Goal: Task Accomplishment & Management: Use online tool/utility

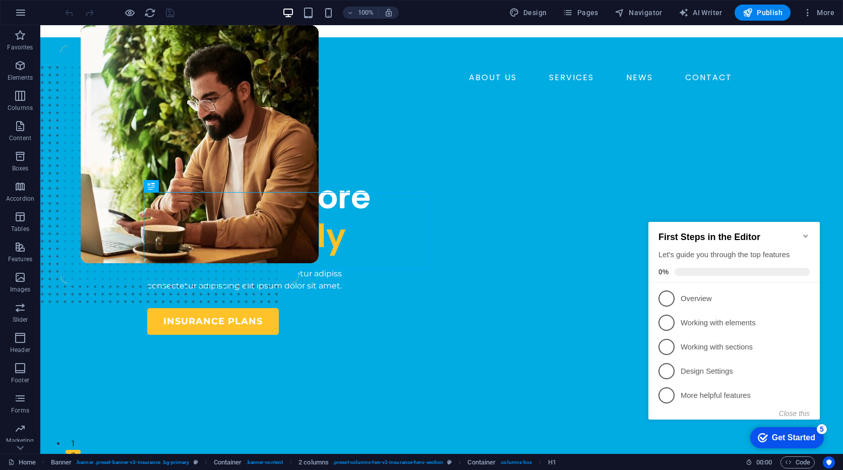
click at [427, 256] on div "Insuring More Responsibly" at bounding box center [290, 217] width 286 height 78
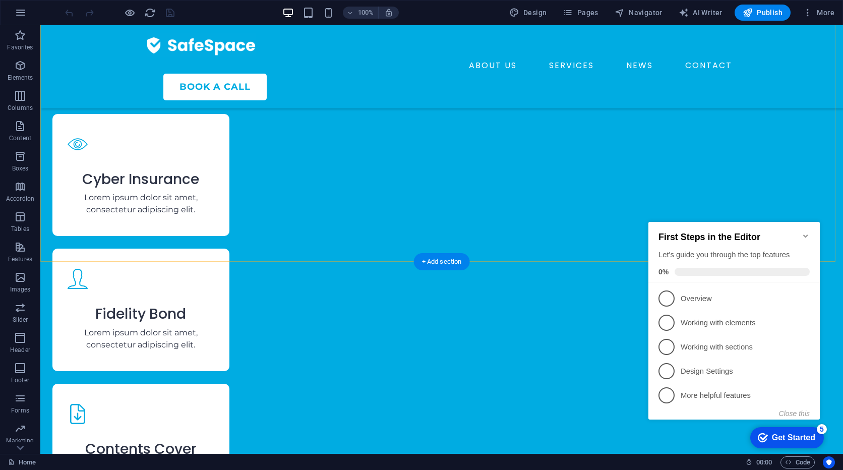
scroll to position [1483, 0]
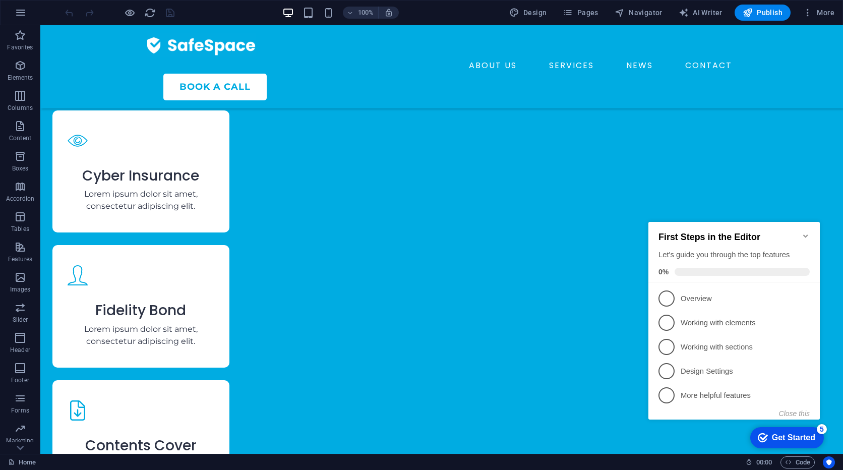
click at [805, 232] on icon "Minimize checklist" at bounding box center [806, 236] width 8 height 8
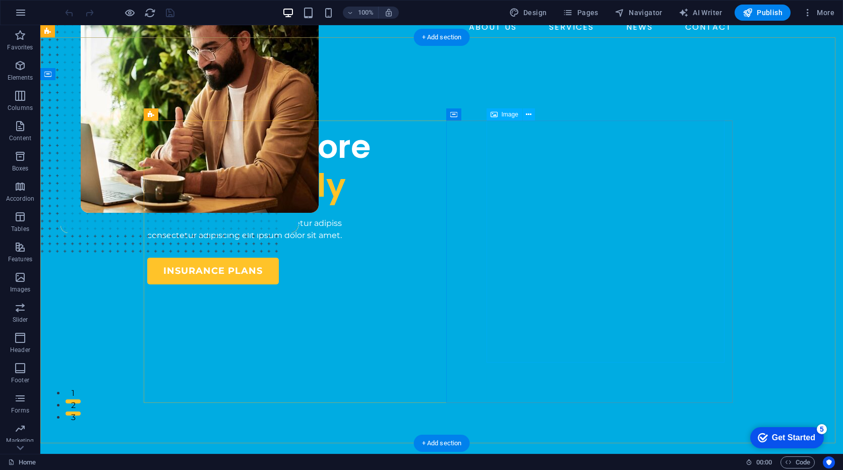
scroll to position [0, 0]
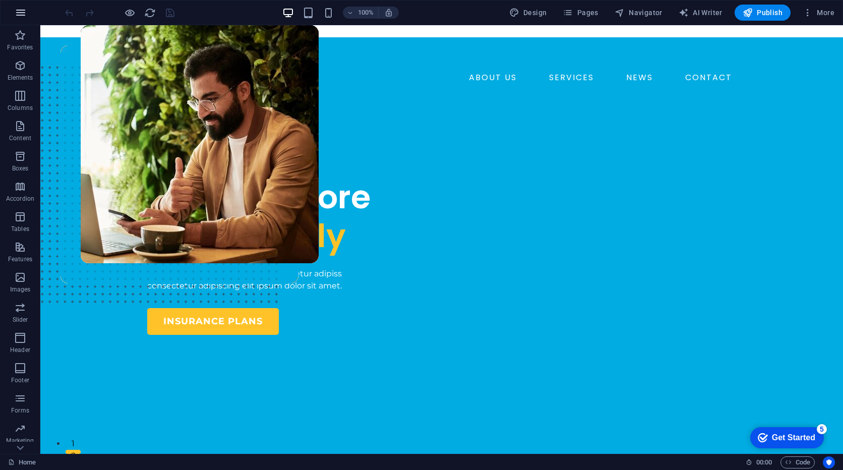
click at [27, 13] on button "button" at bounding box center [21, 13] width 24 height 24
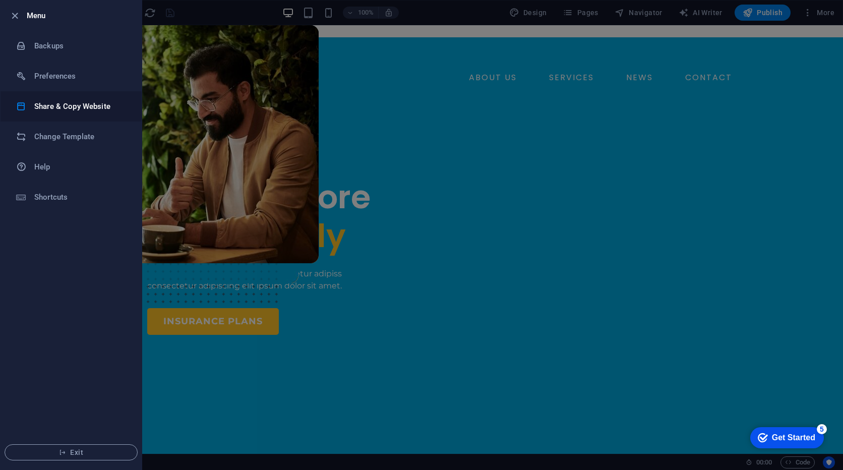
click at [97, 107] on h6 "Share & Copy Website" at bounding box center [80, 106] width 93 height 12
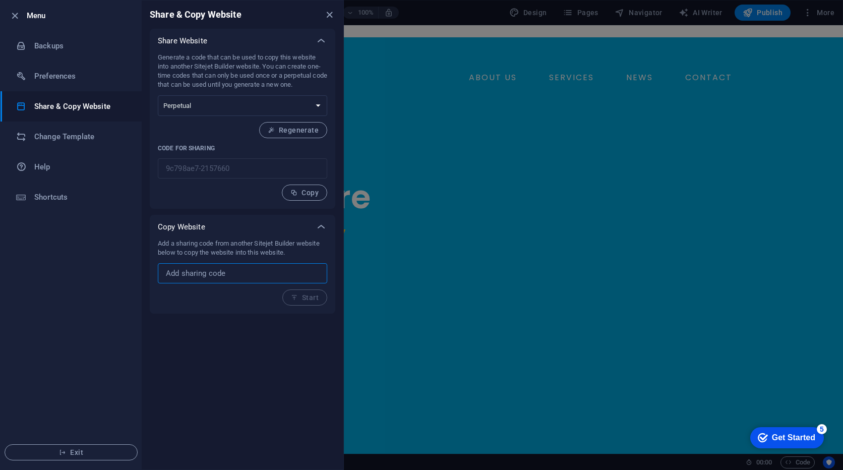
click at [239, 267] on input "text" at bounding box center [242, 273] width 169 height 20
click at [231, 275] on input "text" at bounding box center [242, 273] width 169 height 20
type input "g"
type input "1"
type input "2"
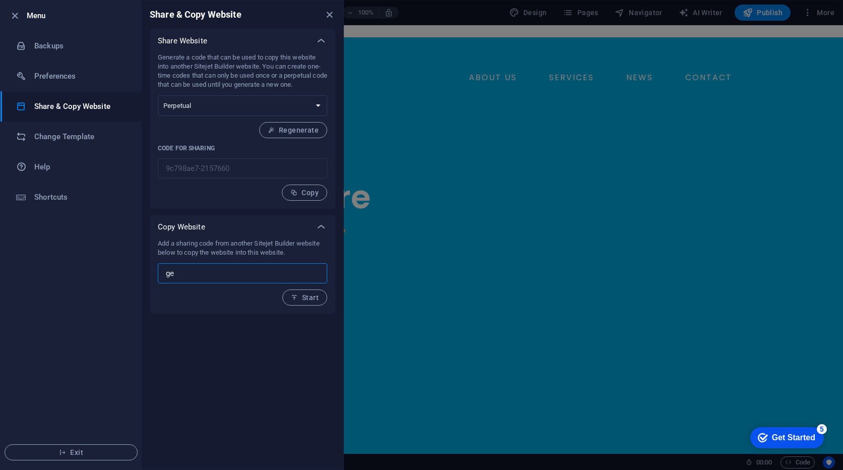
type input "g"
click at [77, 345] on ul "Menu Backups Preferences Share & Copy Website Change Template Help Shortcuts Ex…" at bounding box center [71, 235] width 141 height 469
click at [333, 14] on icon "close" at bounding box center [330, 15] width 12 height 12
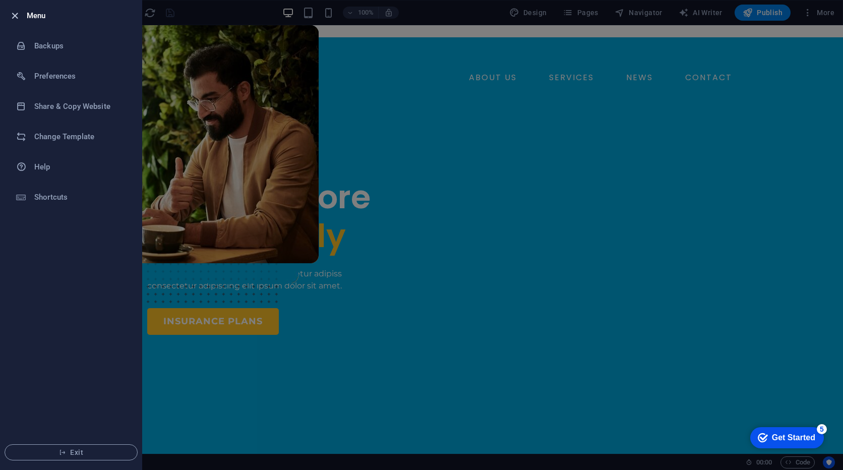
click at [16, 18] on icon "button" at bounding box center [15, 16] width 12 height 12
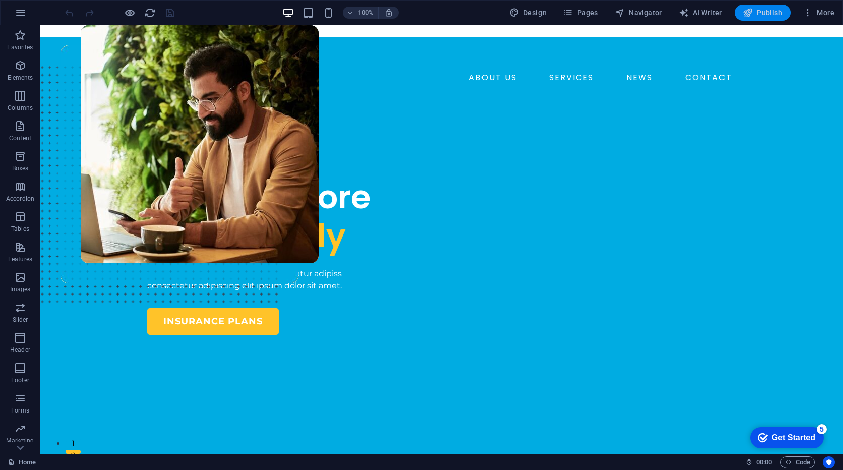
click at [770, 13] on span "Publish" at bounding box center [763, 13] width 40 height 10
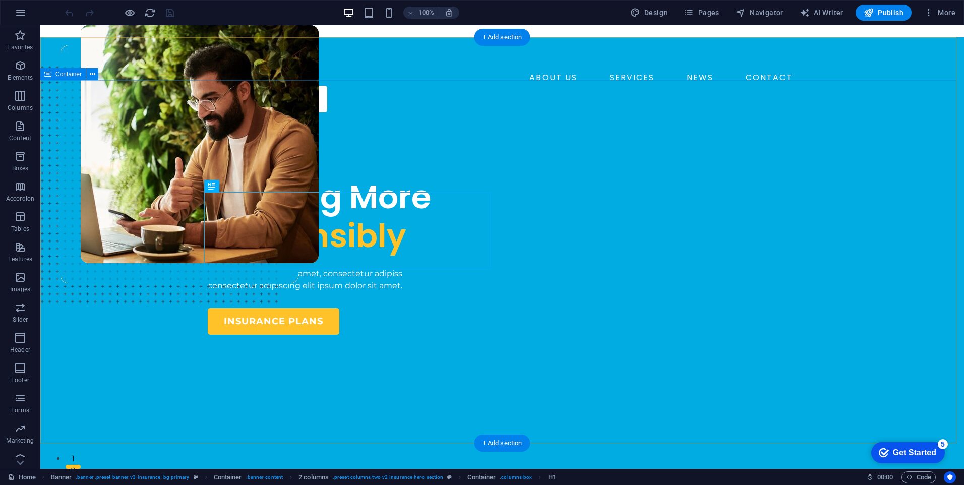
click at [145, 124] on div "INSURANCE COMPANY Insuring More Responsibly Lorem ipsum dolor sit amet, consect…" at bounding box center [502, 393] width 924 height 545
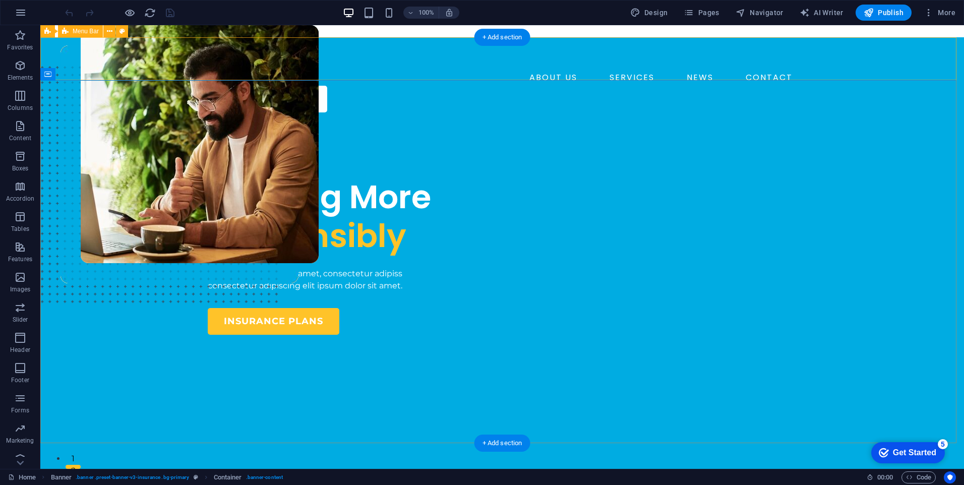
click at [82, 49] on div "ABOUT US SERVICES NEWS CONTACT BOOK A CALL" at bounding box center [502, 78] width 924 height 83
click at [124, 33] on icon at bounding box center [123, 31] width 6 height 11
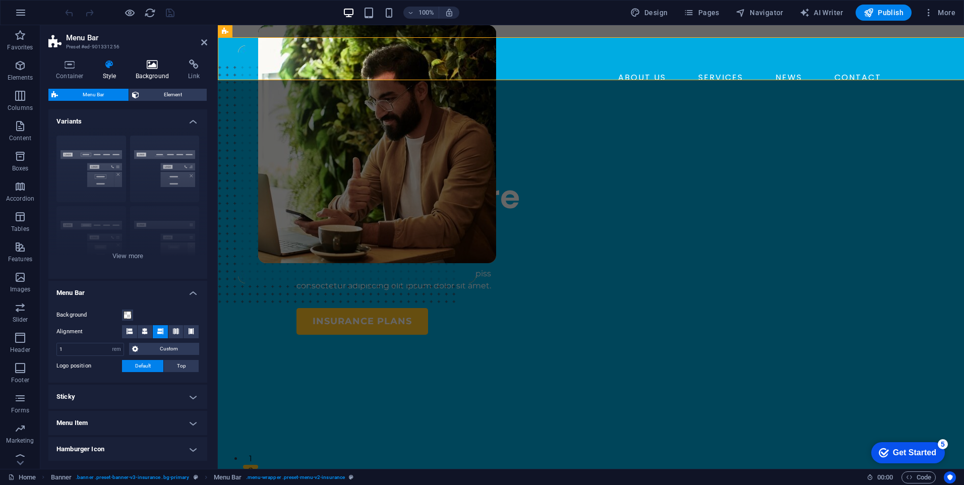
click at [158, 73] on h4 "Background" at bounding box center [154, 70] width 53 height 21
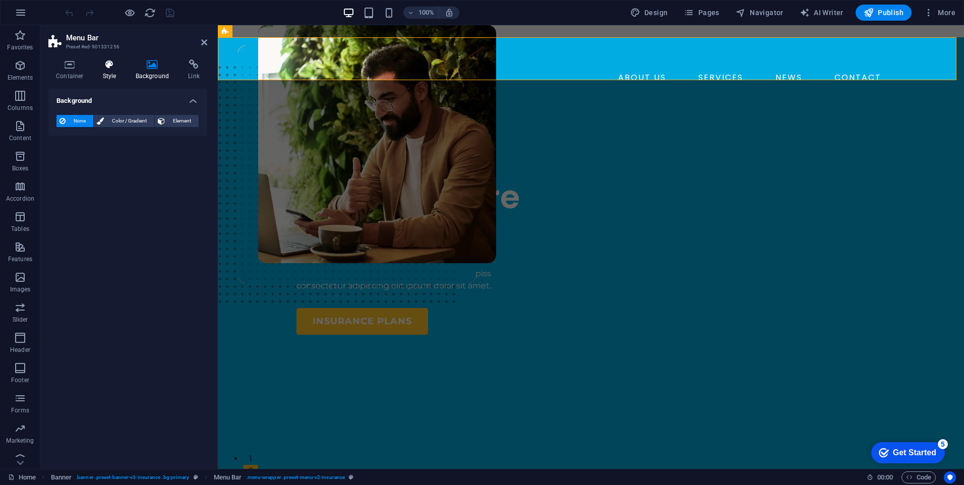
click at [104, 64] on icon at bounding box center [109, 65] width 29 height 10
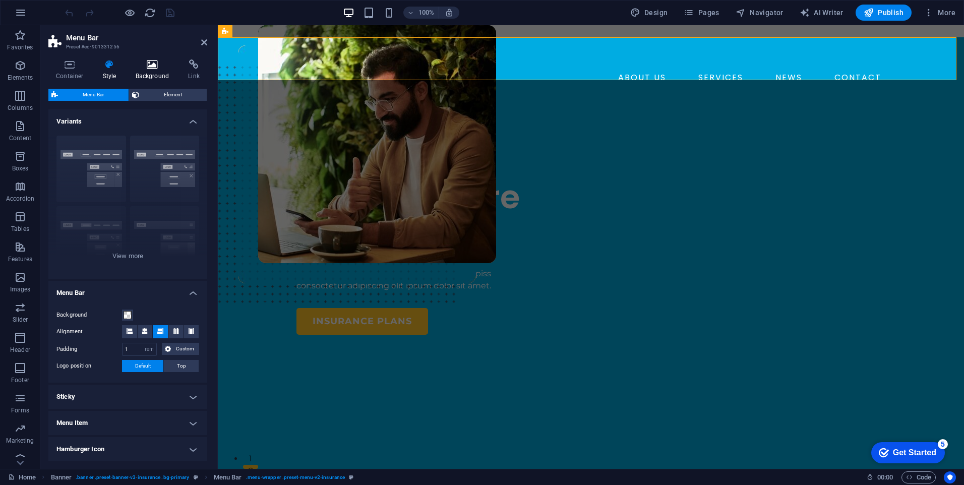
click at [150, 66] on icon at bounding box center [152, 65] width 49 height 10
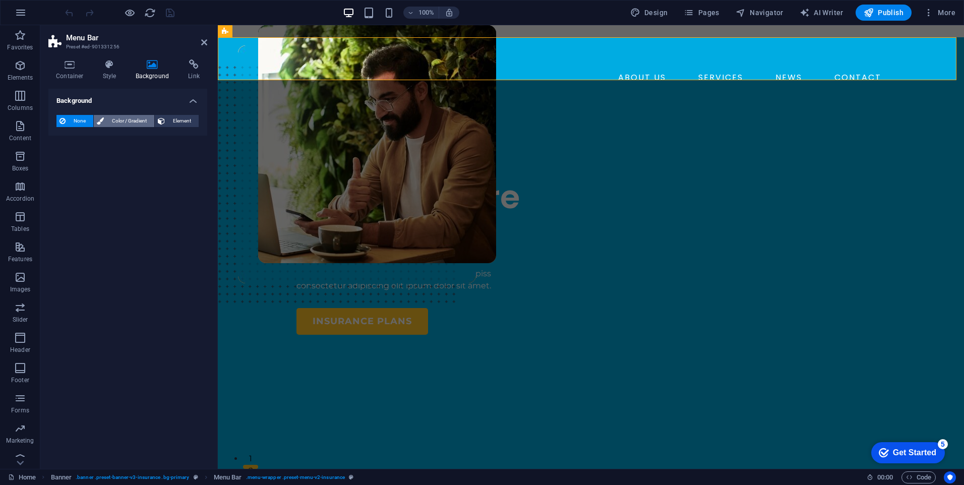
click at [119, 122] on span "Color / Gradient" at bounding box center [129, 121] width 44 height 12
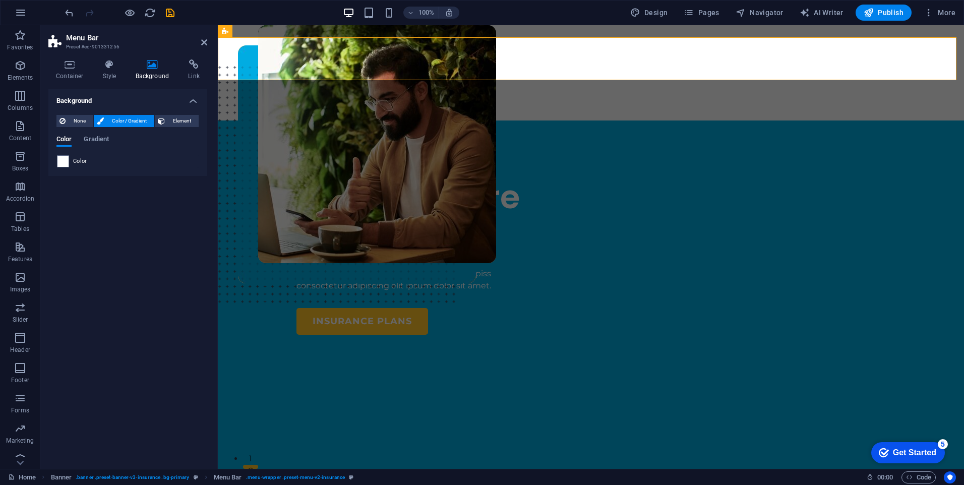
click at [97, 135] on div "Color Gradient Color" at bounding box center [127, 148] width 143 height 40
click at [97, 137] on span "Gradient" at bounding box center [96, 140] width 25 height 14
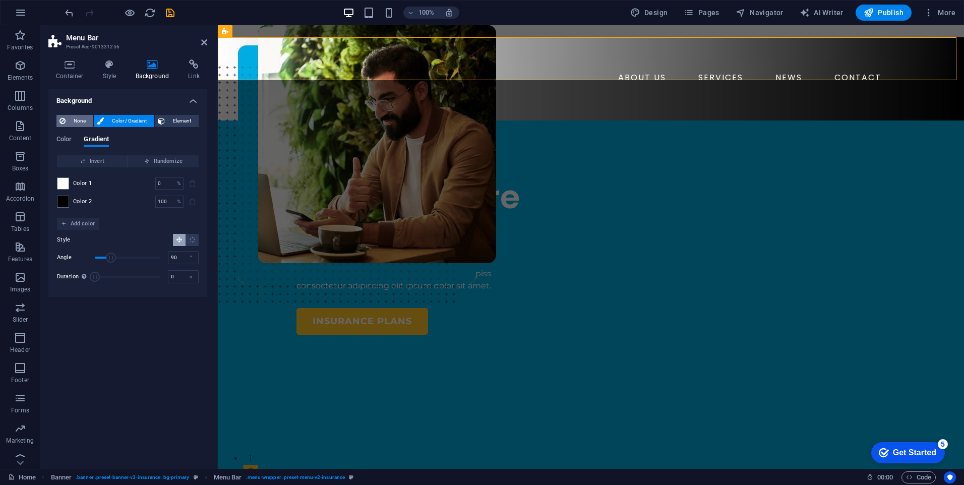
click at [77, 118] on span "None" at bounding box center [80, 121] width 22 height 12
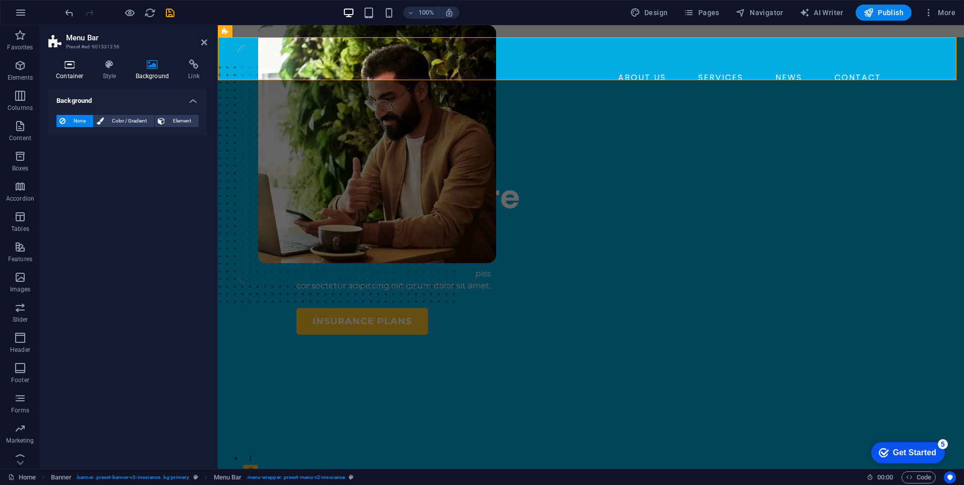
click at [79, 74] on h4 "Container" at bounding box center [71, 70] width 47 height 21
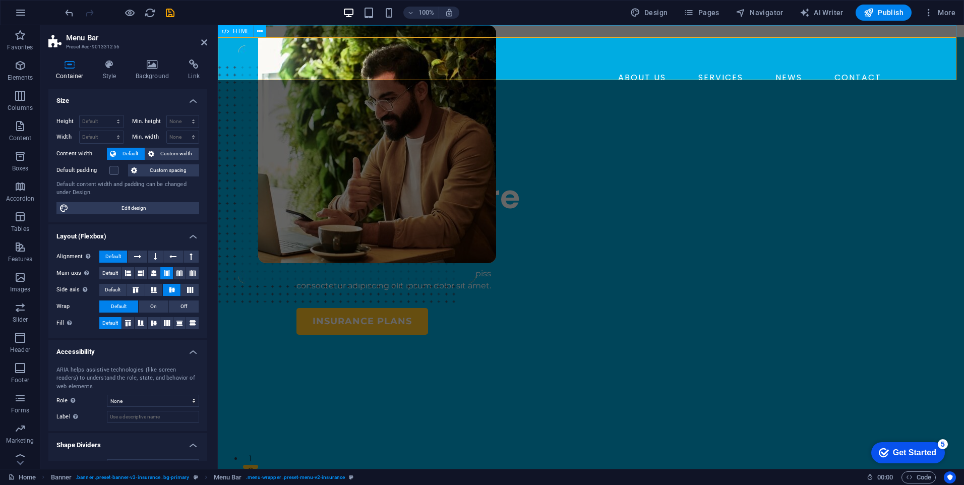
click at [331, 31] on div at bounding box center [591, 31] width 746 height 12
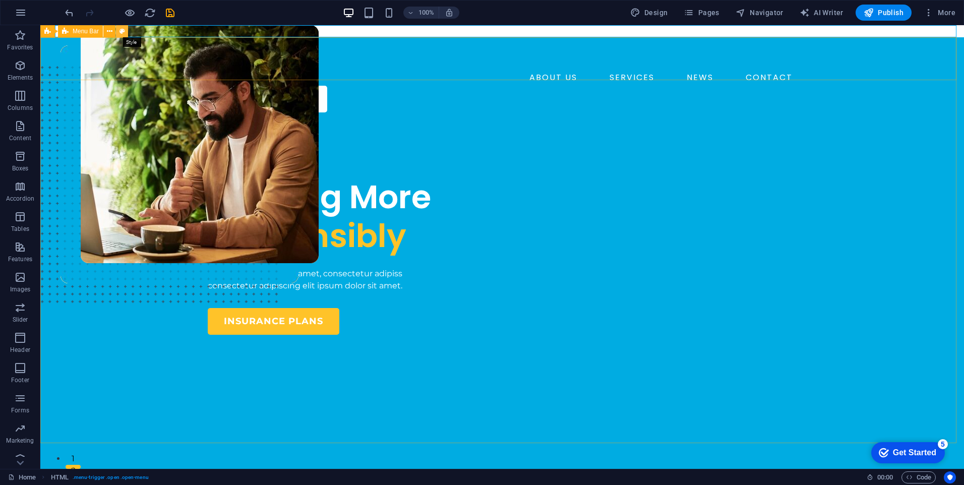
click at [120, 34] on icon at bounding box center [123, 31] width 6 height 11
select select "rem"
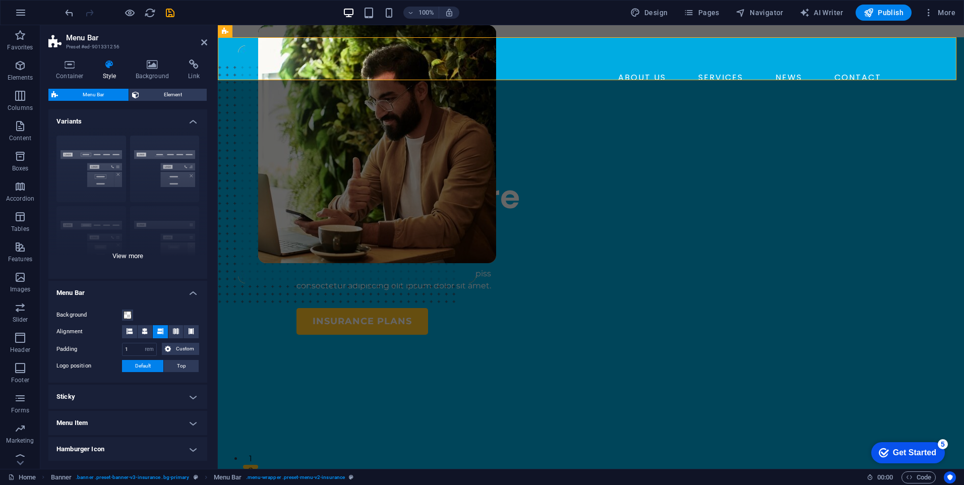
scroll to position [93, 0]
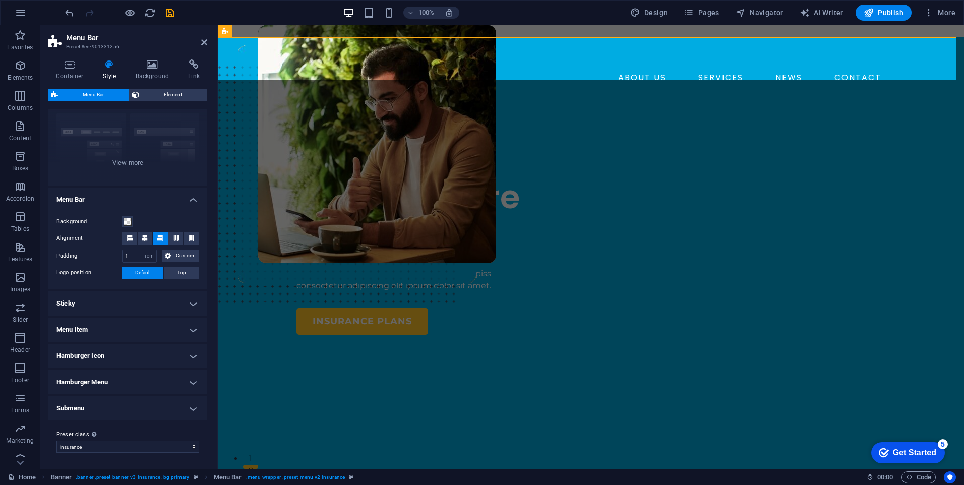
click at [378, 161] on div "INSURANCE COMPANY Insuring More Responsibly Lorem ipsum dolor sit amet, consect…" at bounding box center [440, 248] width 286 height 174
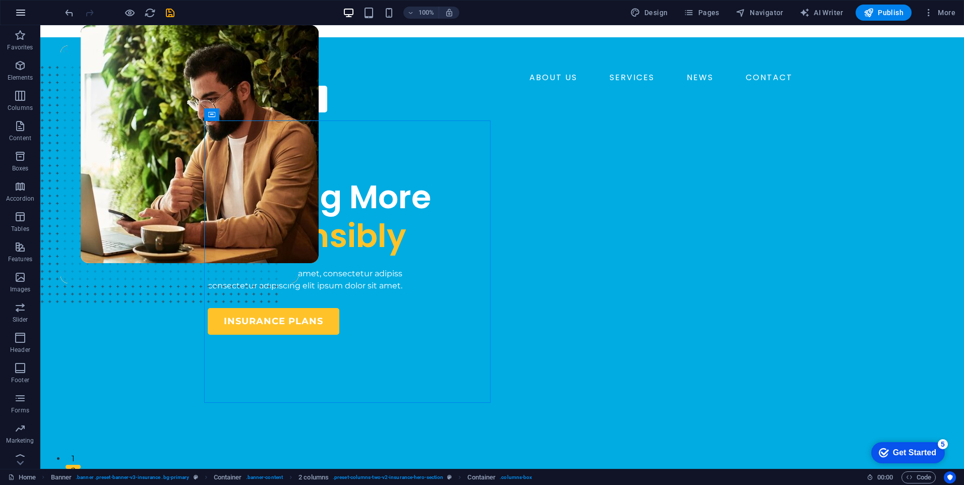
click at [21, 14] on icon "button" at bounding box center [21, 13] width 12 height 12
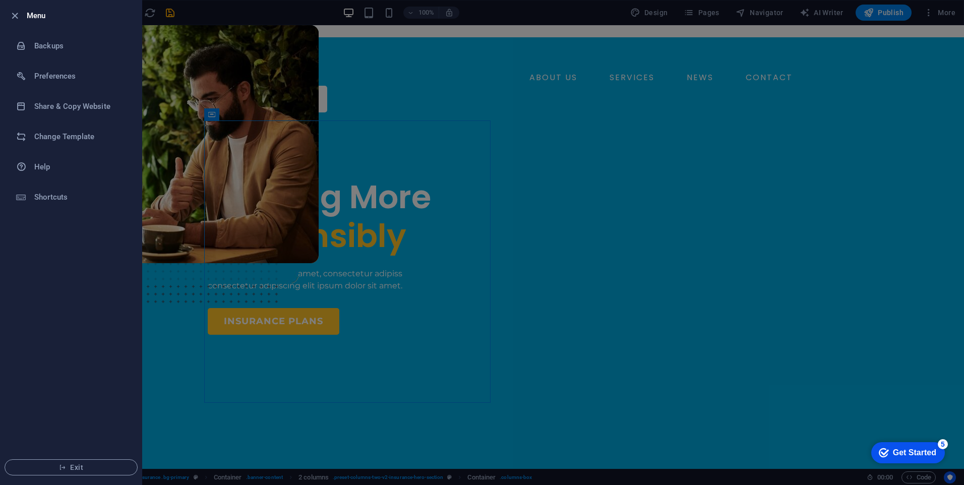
click at [208, 16] on div at bounding box center [482, 242] width 964 height 485
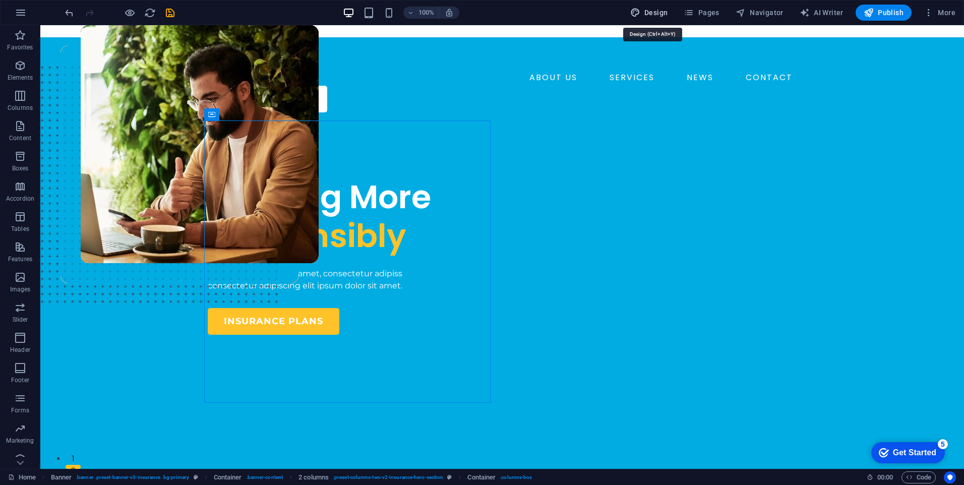
drag, startPoint x: 643, startPoint y: 10, endPoint x: 573, endPoint y: 241, distance: 241.4
click at [641, 10] on icon "button" at bounding box center [635, 13] width 10 height 10
select select "600"
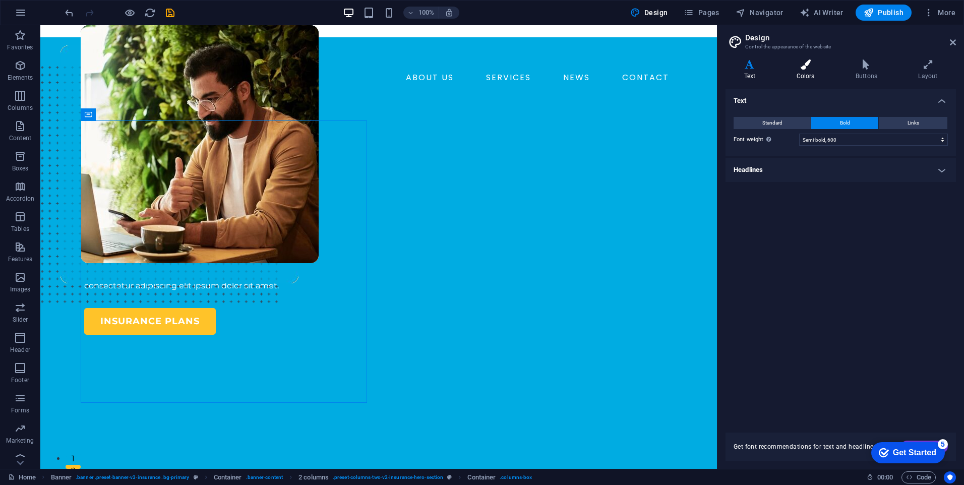
click at [810, 80] on h4 "Colors" at bounding box center [807, 70] width 59 height 21
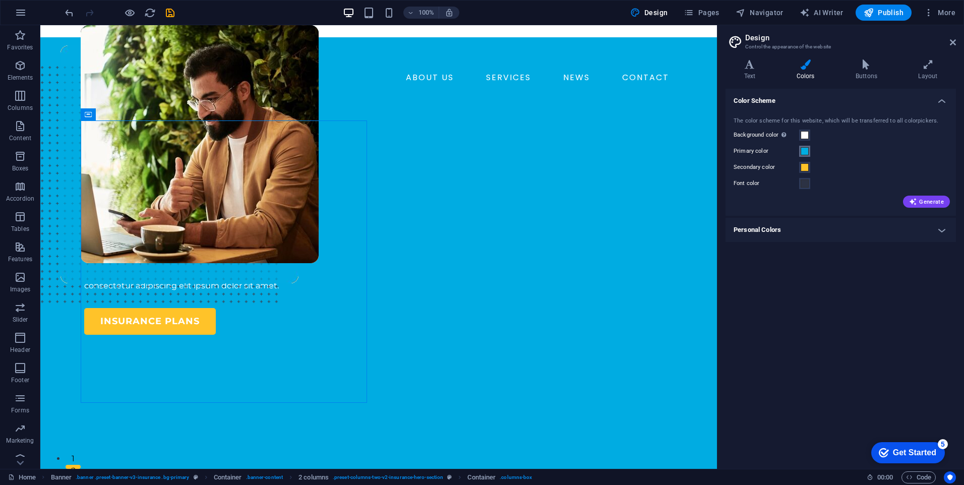
click at [807, 151] on span at bounding box center [805, 151] width 8 height 8
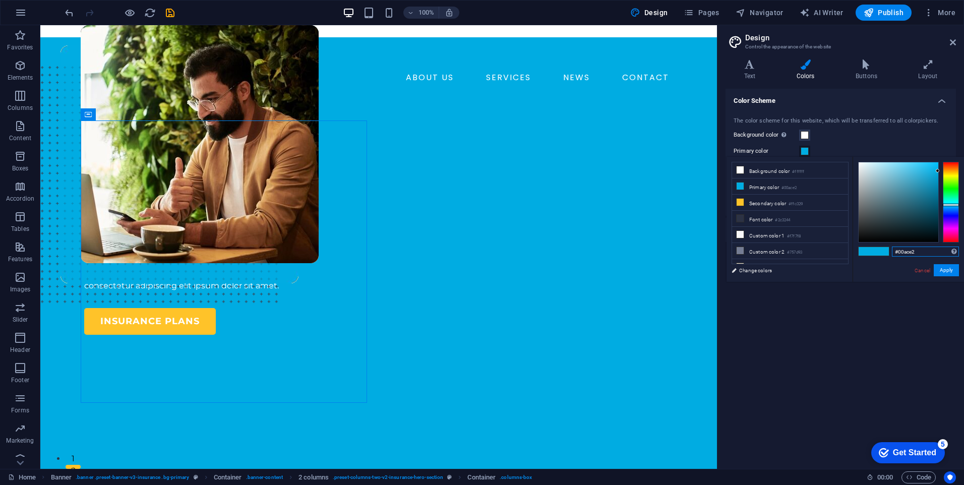
drag, startPoint x: 922, startPoint y: 250, endPoint x: 887, endPoint y: 250, distance: 35.3
click at [843, 250] on div "#00ace2 Supported formats #0852ed rgb(8, 82, 237) rgba(8, 82, 237, 90%) hsv(221…" at bounding box center [908, 292] width 111 height 271
paste input "20cc80"
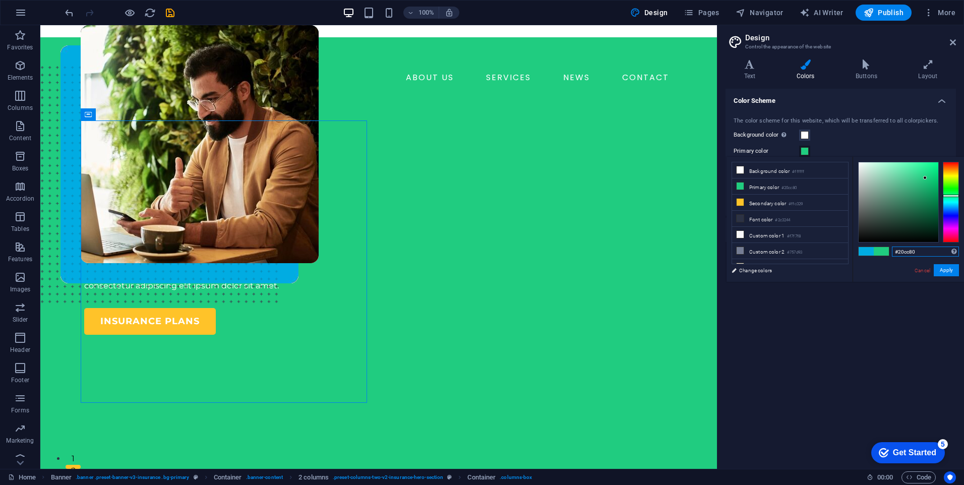
click at [843, 272] on button "Apply" at bounding box center [946, 270] width 25 height 12
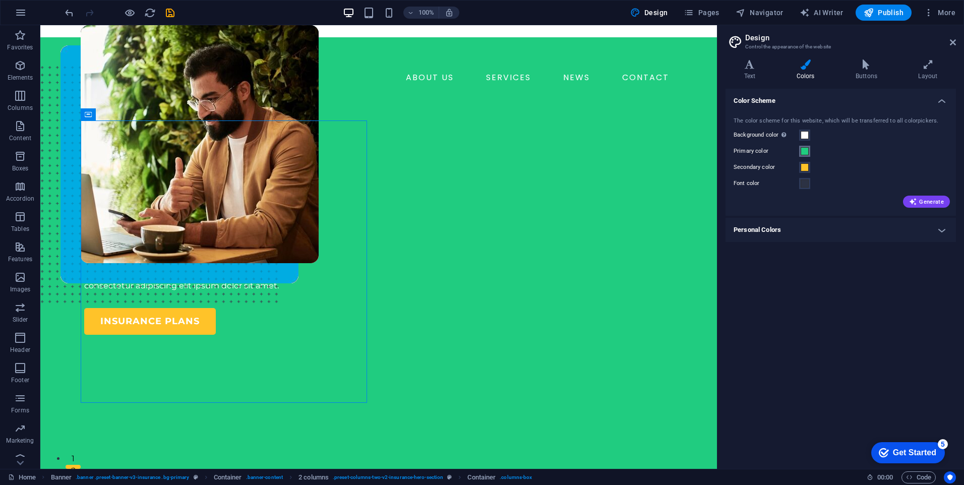
click at [803, 151] on span at bounding box center [805, 151] width 8 height 8
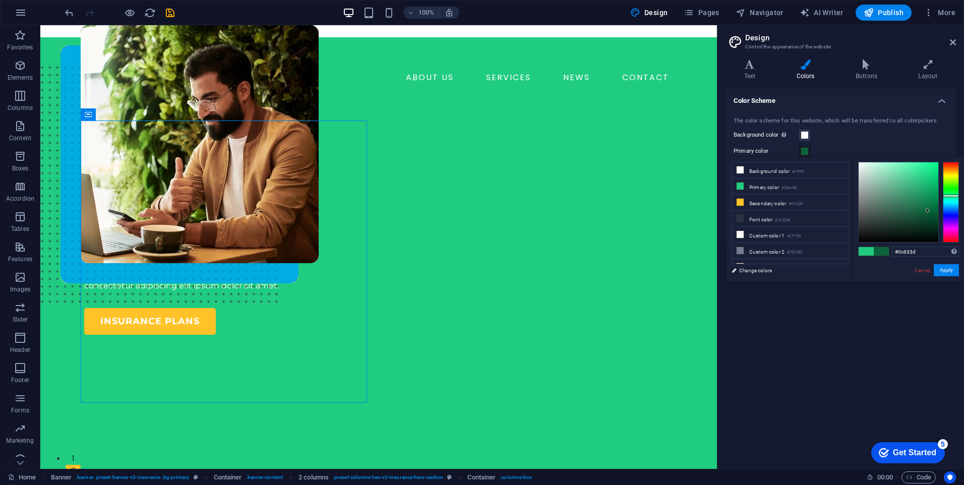
drag, startPoint x: 925, startPoint y: 176, endPoint x: 928, endPoint y: 211, distance: 35.4
click at [843, 211] on div at bounding box center [928, 211] width 4 height 4
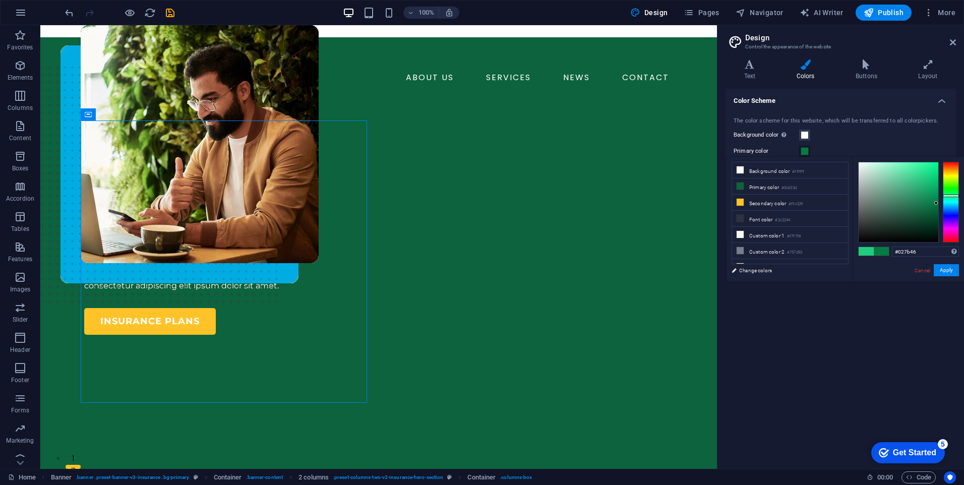
drag, startPoint x: 929, startPoint y: 209, endPoint x: 937, endPoint y: 203, distance: 9.8
click at [843, 203] on div at bounding box center [937, 203] width 4 height 4
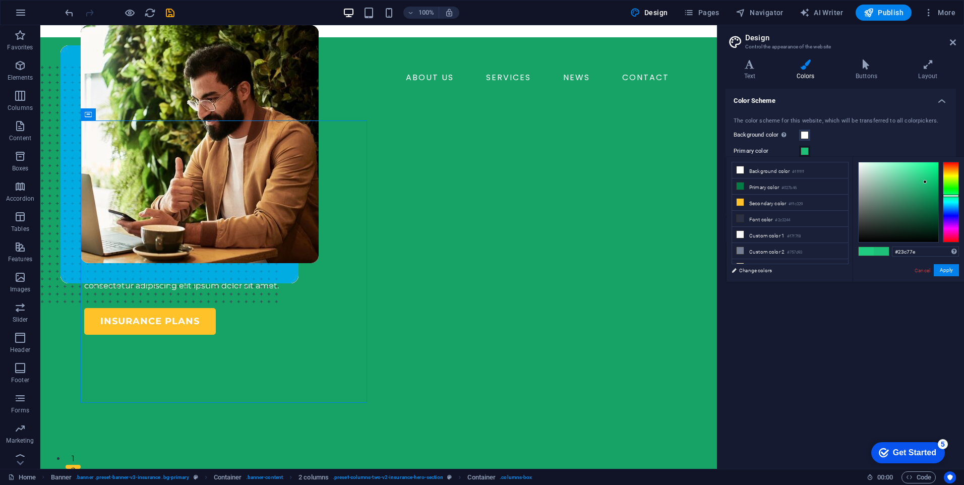
drag, startPoint x: 934, startPoint y: 199, endPoint x: 924, endPoint y: 179, distance: 22.3
click at [843, 180] on div at bounding box center [926, 182] width 4 height 4
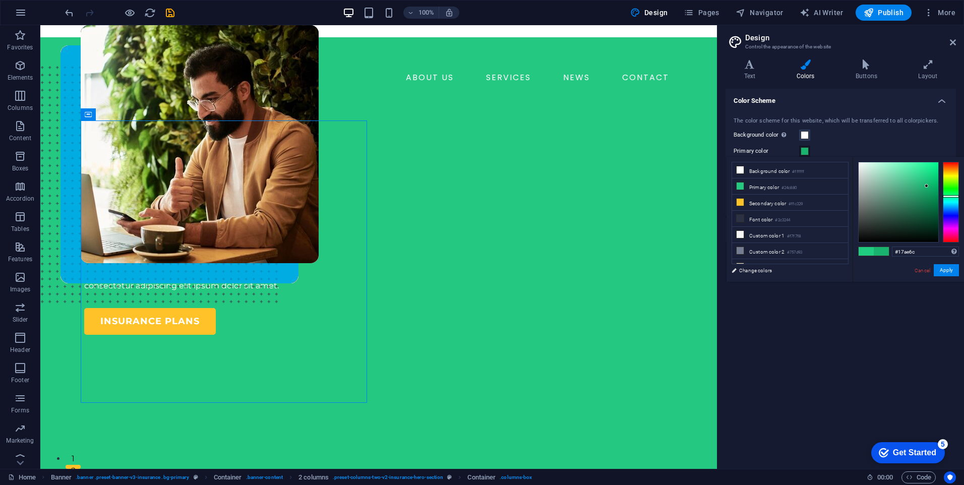
drag, startPoint x: 925, startPoint y: 179, endPoint x: 928, endPoint y: 187, distance: 9.1
click at [843, 187] on div at bounding box center [927, 186] width 4 height 4
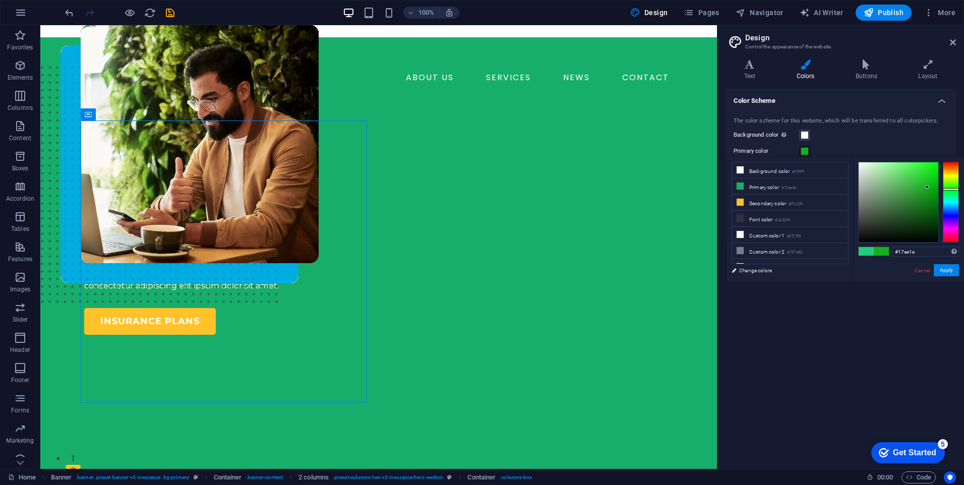
drag, startPoint x: 951, startPoint y: 194, endPoint x: 950, endPoint y: 189, distance: 5.1
click at [843, 189] on div at bounding box center [951, 202] width 16 height 81
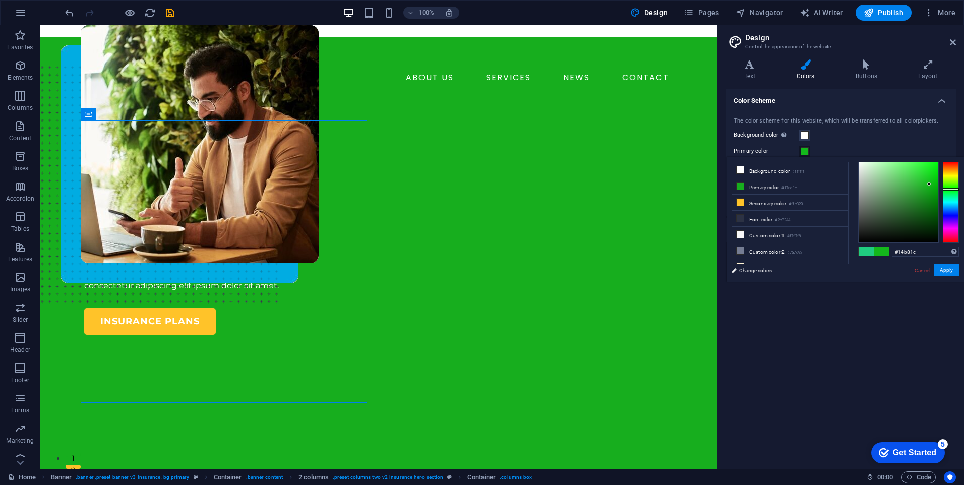
click at [843, 184] on div at bounding box center [930, 184] width 4 height 4
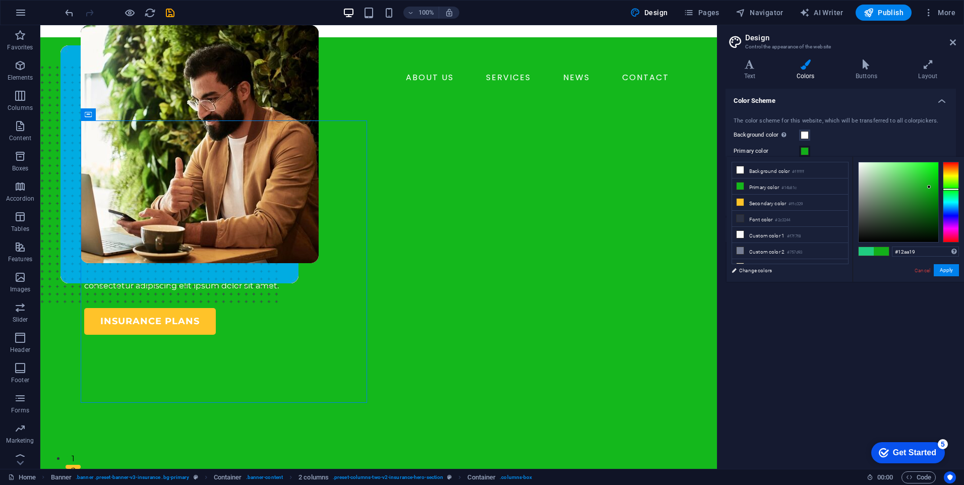
type input "#12a819"
click at [843, 189] on div at bounding box center [930, 189] width 4 height 4
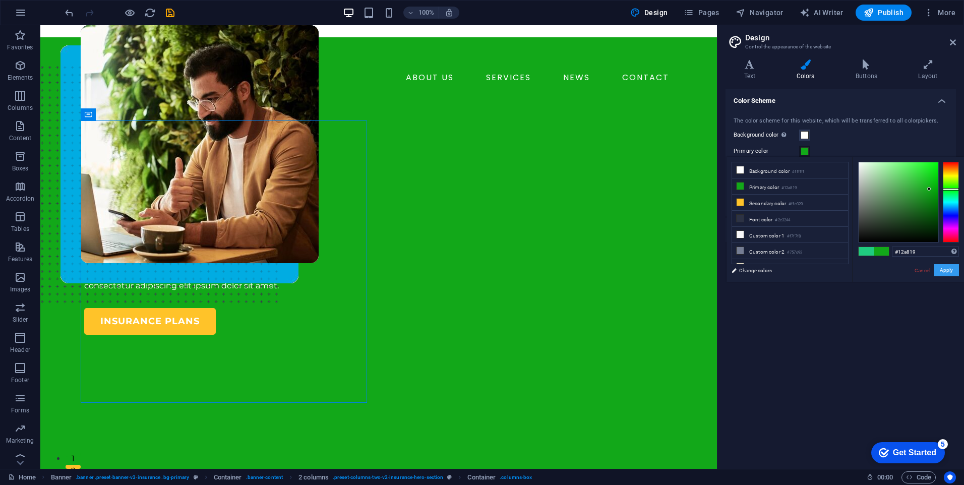
drag, startPoint x: 952, startPoint y: 267, endPoint x: 464, endPoint y: 257, distance: 487.8
click at [843, 267] on button "Apply" at bounding box center [946, 270] width 25 height 12
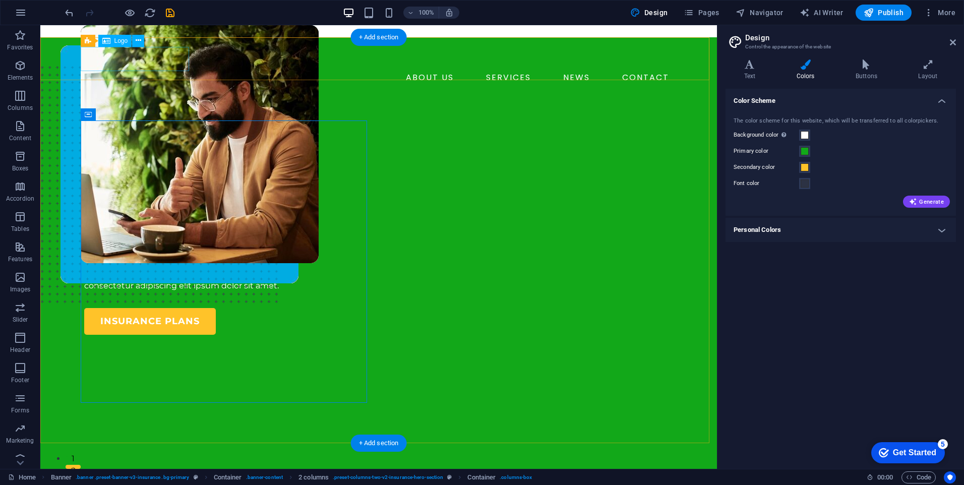
click at [156, 61] on div at bounding box center [378, 57] width 589 height 24
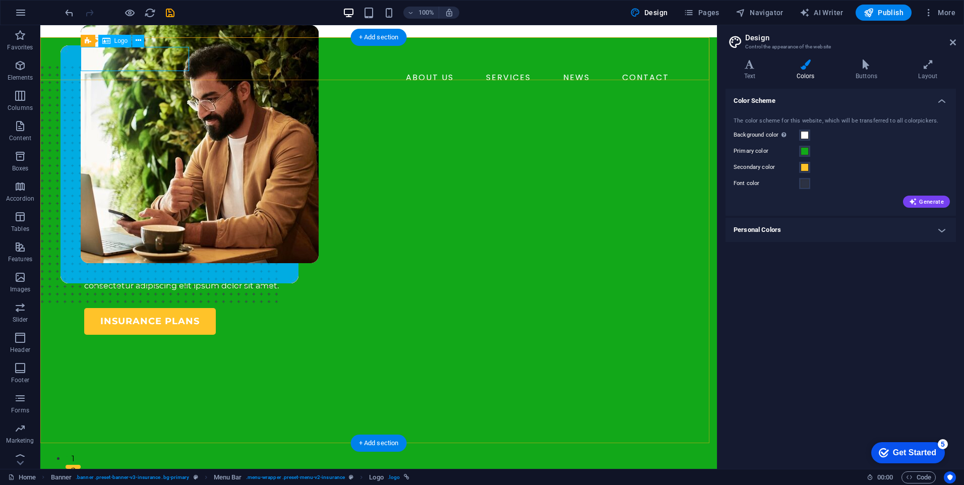
click at [151, 61] on div at bounding box center [378, 57] width 589 height 24
select select "px"
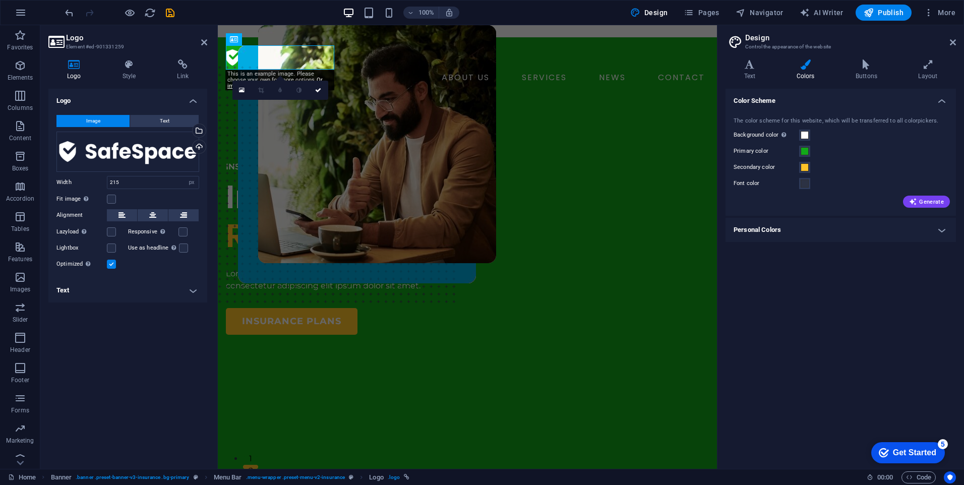
click at [97, 121] on span "Image" at bounding box center [93, 121] width 14 height 12
click at [128, 158] on div "Drag files here, click to choose files or select files from Files or our free s…" at bounding box center [127, 152] width 143 height 40
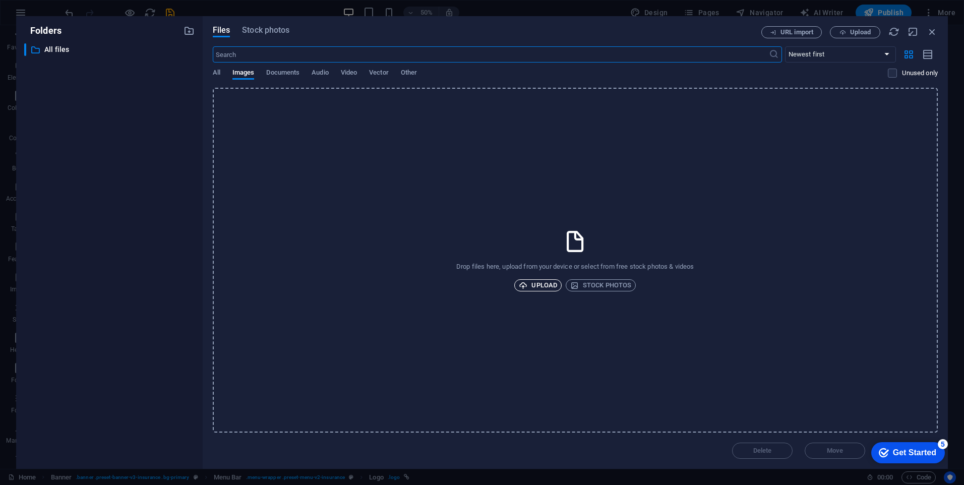
click at [551, 284] on span "Upload" at bounding box center [538, 285] width 38 height 12
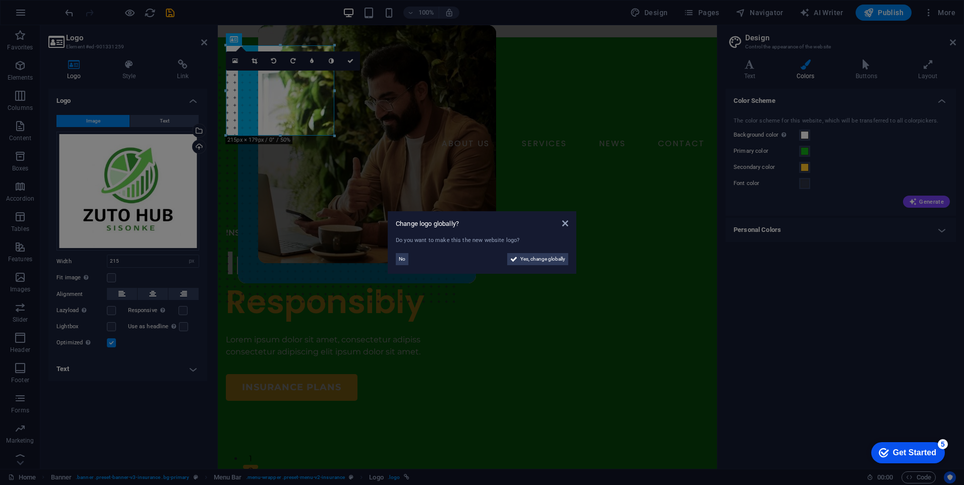
click at [274, 102] on aside "Change logo globally? Do you want to make this the new website logo? No Yes, ch…" at bounding box center [482, 242] width 964 height 485
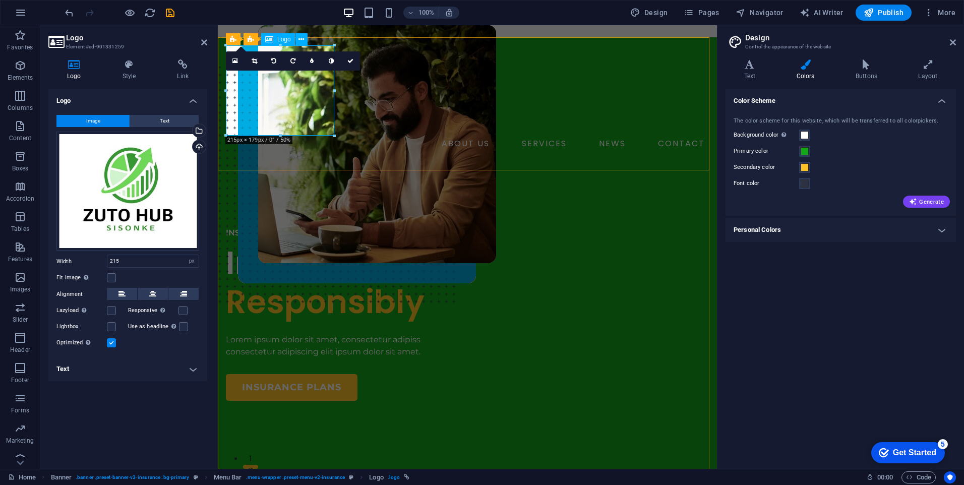
click at [274, 101] on div at bounding box center [467, 90] width 483 height 90
click at [198, 148] on div "Upload" at bounding box center [198, 147] width 15 height 15
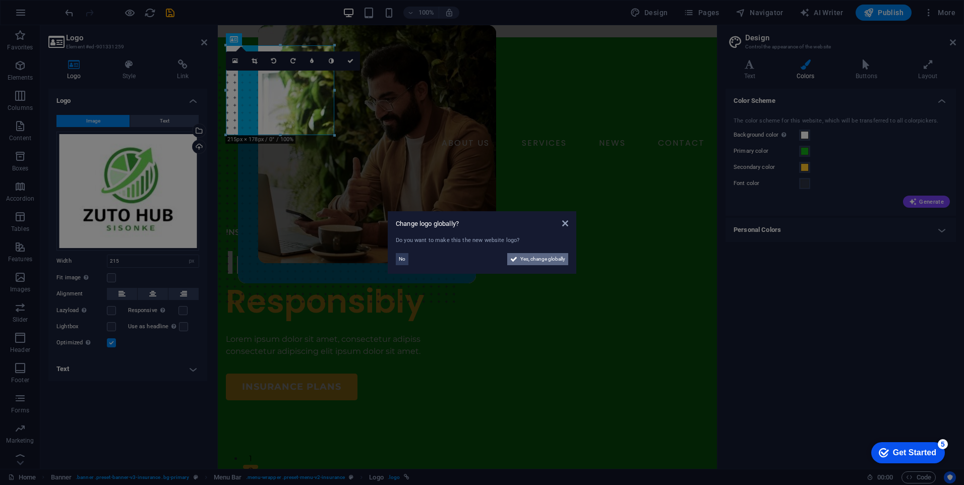
drag, startPoint x: 532, startPoint y: 261, endPoint x: 307, endPoint y: 240, distance: 225.5
click at [532, 261] on span "Yes, change globally" at bounding box center [543, 259] width 45 height 12
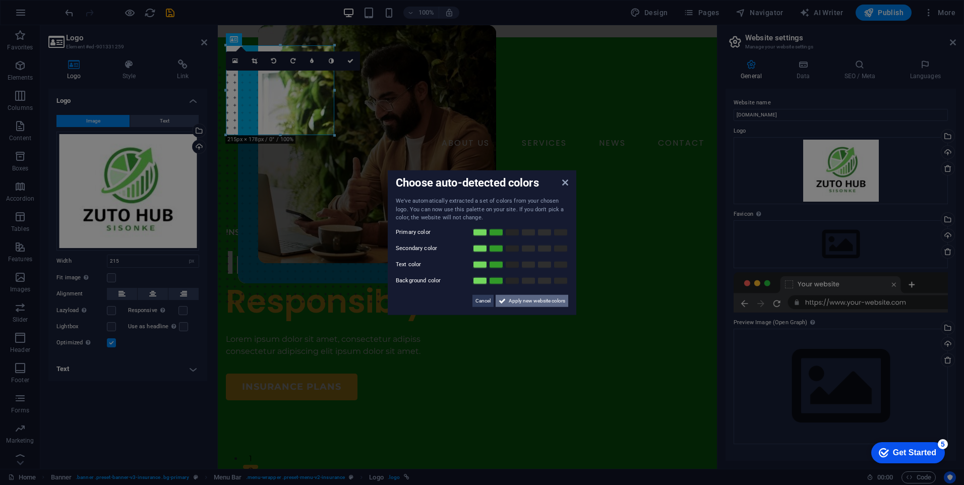
click at [510, 303] on span "Apply new website colors" at bounding box center [537, 301] width 56 height 12
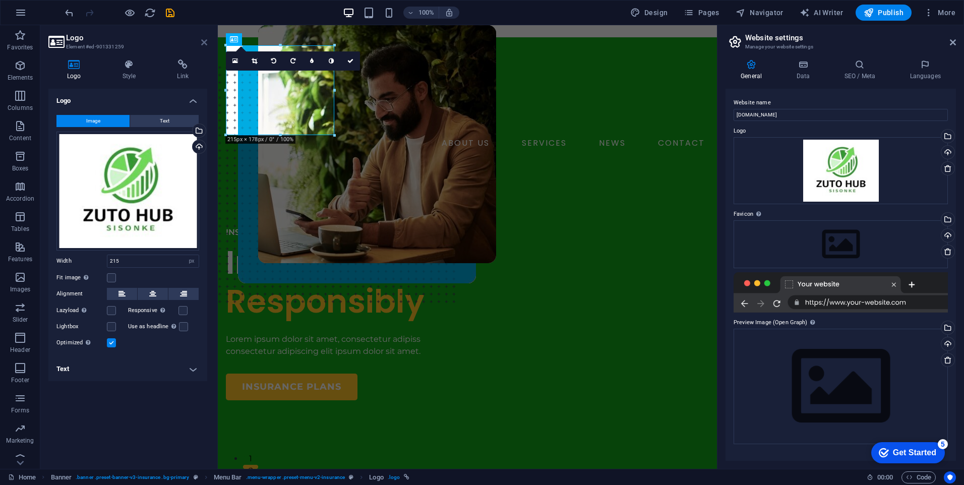
click at [202, 45] on icon at bounding box center [204, 42] width 6 height 8
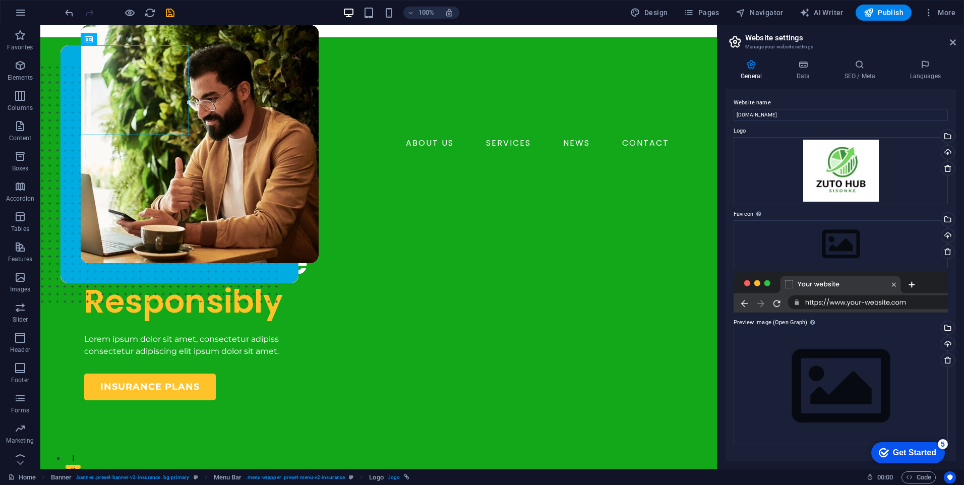
click at [155, 239] on div "INSURANCE COMPANY" at bounding box center [227, 232] width 286 height 12
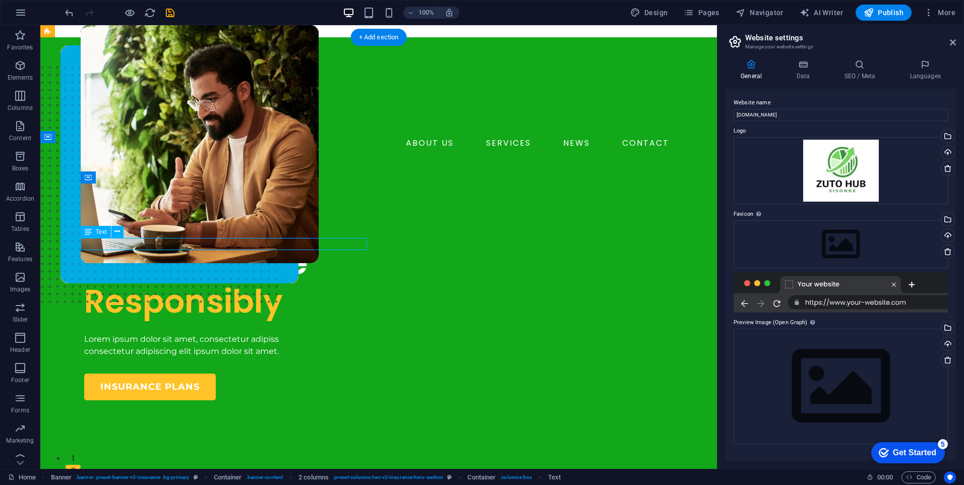
click at [155, 239] on div "INSURANCE COMPANY" at bounding box center [227, 232] width 286 height 12
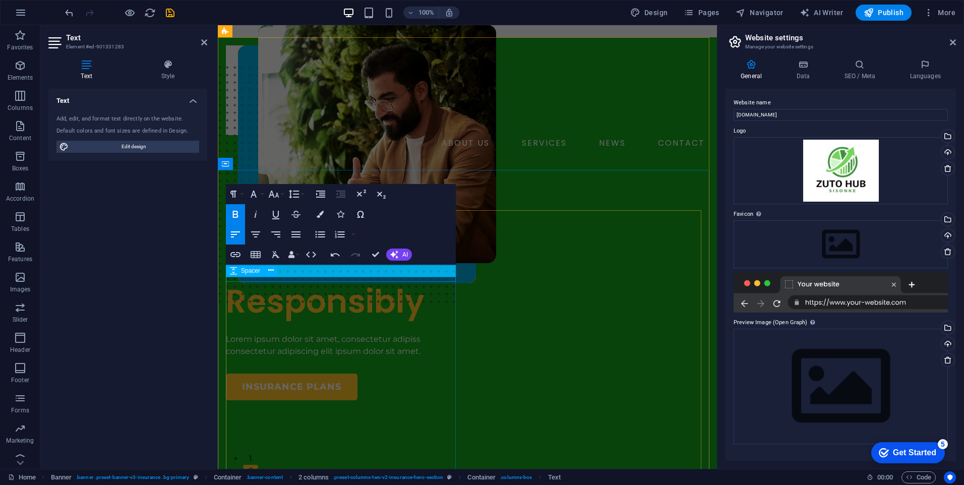
scroll to position [0, 3]
click at [504, 161] on div "ABOUT US SERVICES NEWS CONTACT BOOK A CALL" at bounding box center [467, 111] width 499 height 149
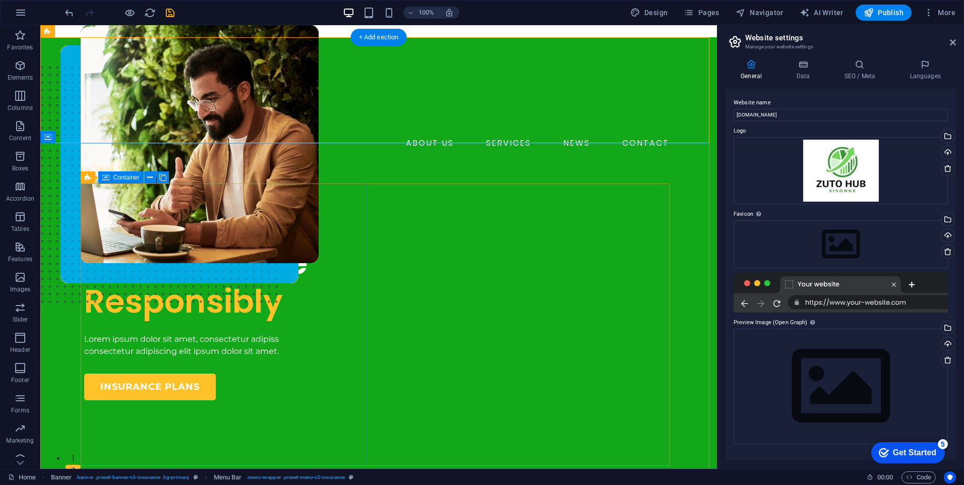
click at [171, 226] on div "Tipping Payouts Management Insuring More Responsibly Lorem ipsum dolor sit amet…" at bounding box center [227, 313] width 286 height 174
click at [130, 238] on div "Tipping Payouts Management" at bounding box center [227, 232] width 286 height 12
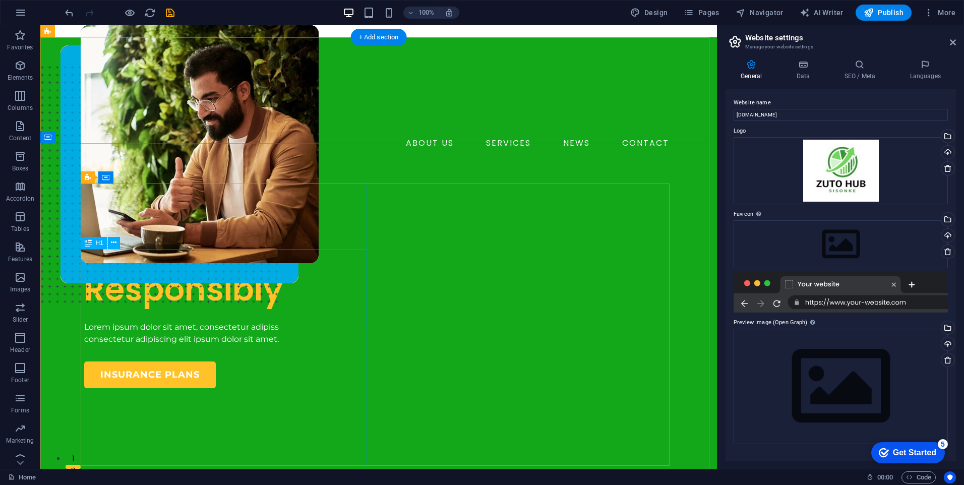
click at [121, 265] on div "Insuring More Responsibly" at bounding box center [227, 271] width 286 height 78
click at [265, 309] on div "Insuring More Responsibly" at bounding box center [227, 271] width 286 height 78
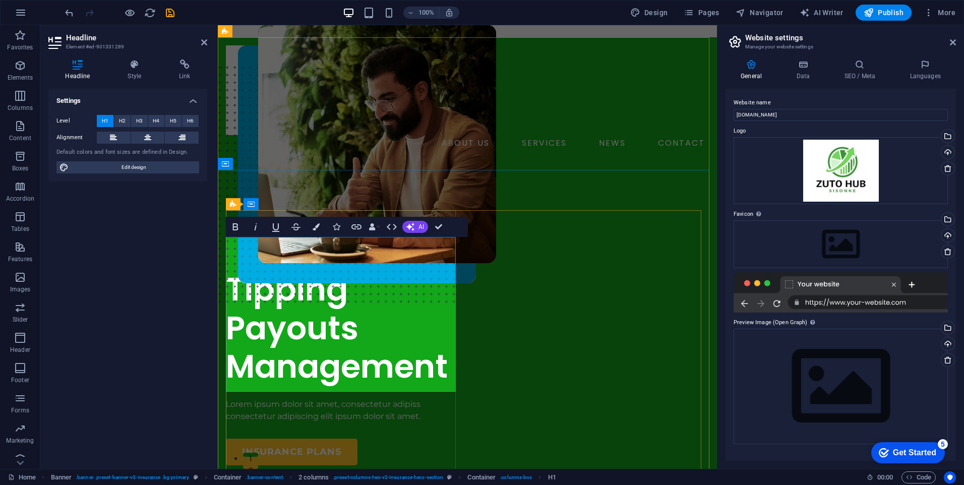
click at [267, 262] on h1 "Tipping Payouts Management" at bounding box center [343, 309] width 234 height 155
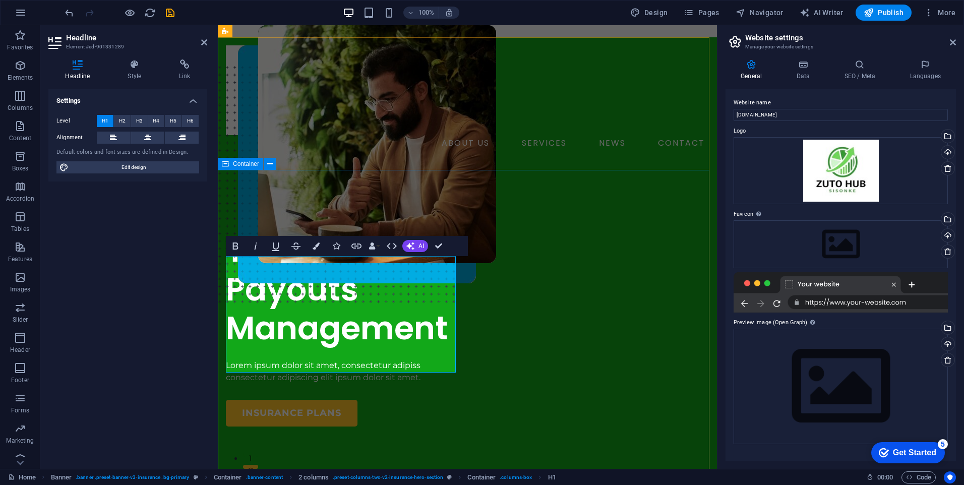
click at [479, 186] on div "Tipping Payouts Management Tipping Payouts Management Lorem ipsum dolor sit ame…" at bounding box center [467, 471] width 499 height 571
